Goal: Information Seeking & Learning: Learn about a topic

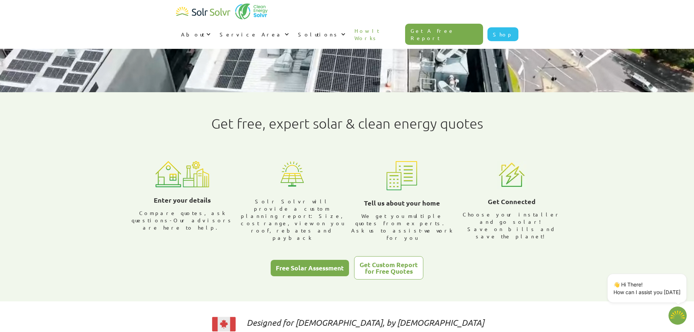
scroll to position [146, 0]
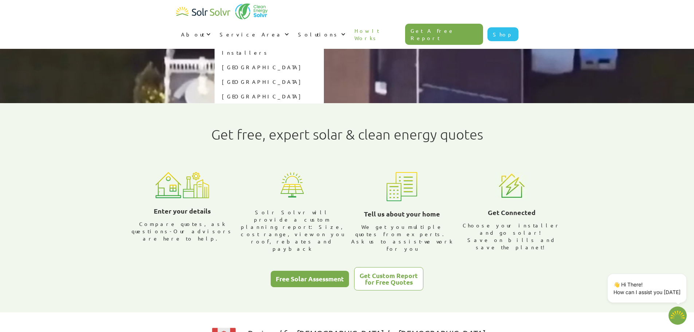
click at [324, 74] on link "[GEOGRAPHIC_DATA]" at bounding box center [269, 81] width 109 height 15
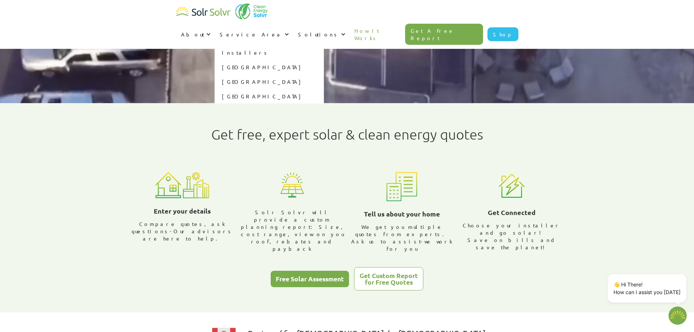
type textarea "x"
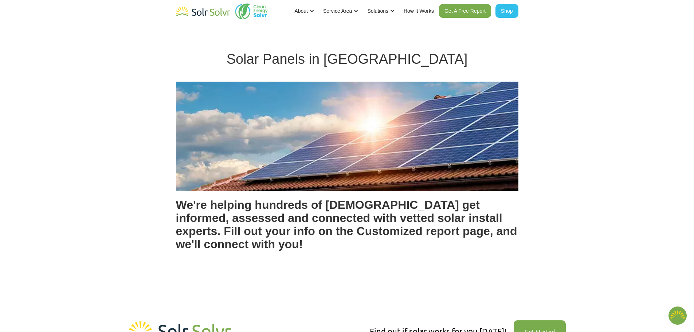
click at [415, 12] on link "How It Works" at bounding box center [419, 11] width 40 height 22
type textarea "x"
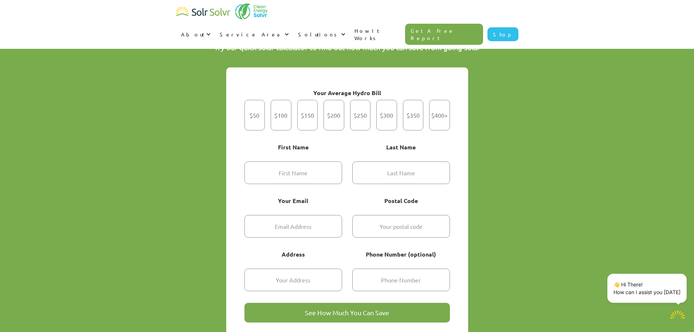
scroll to position [540, 0]
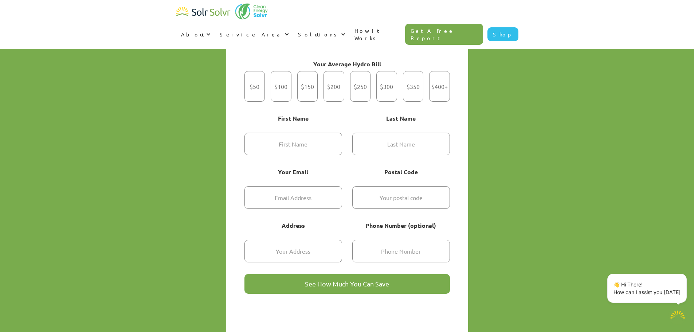
type textarea "x"
